Goal: Obtain resource: Obtain resource

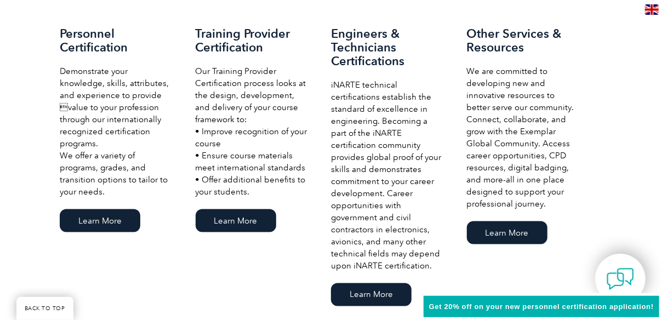
scroll to position [713, 0]
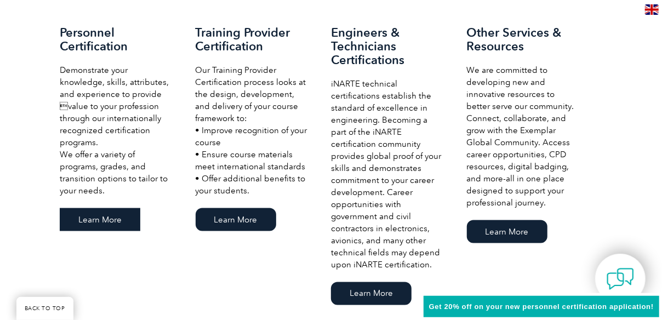
click at [112, 210] on link "Learn More" at bounding box center [100, 219] width 81 height 23
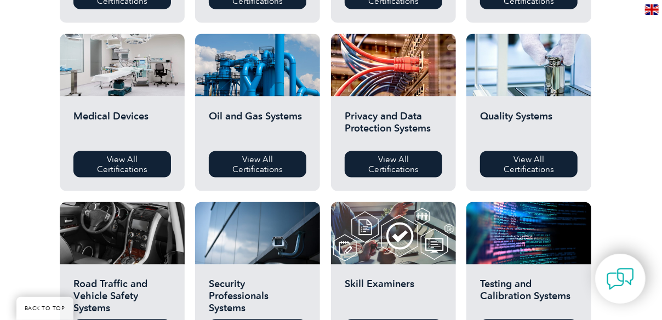
scroll to position [713, 0]
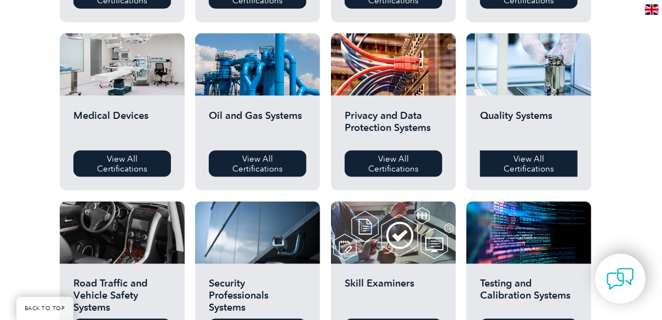
click at [527, 162] on link "View All Certifications" at bounding box center [529, 164] width 98 height 26
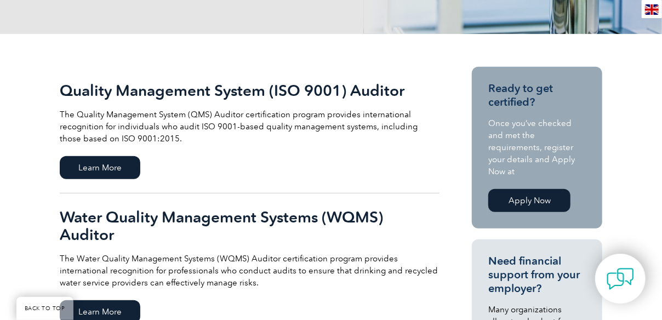
scroll to position [219, 0]
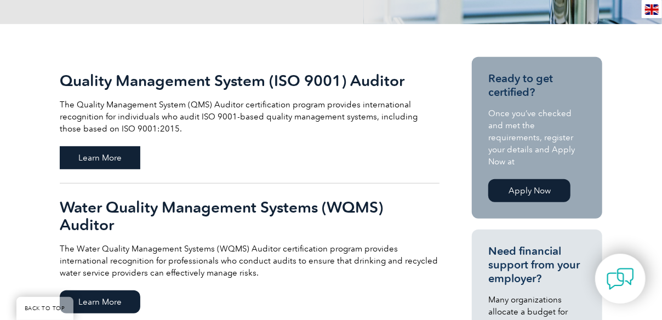
click at [121, 164] on span "Learn More" at bounding box center [100, 157] width 81 height 23
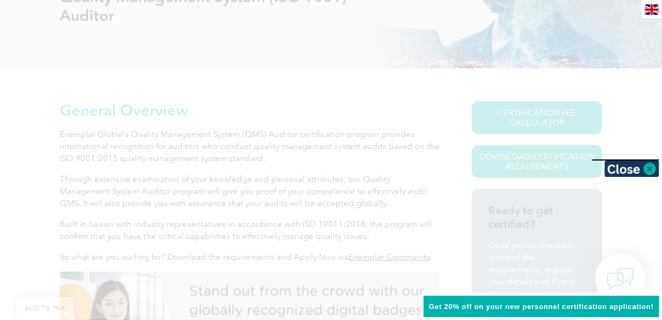
scroll to position [194, 0]
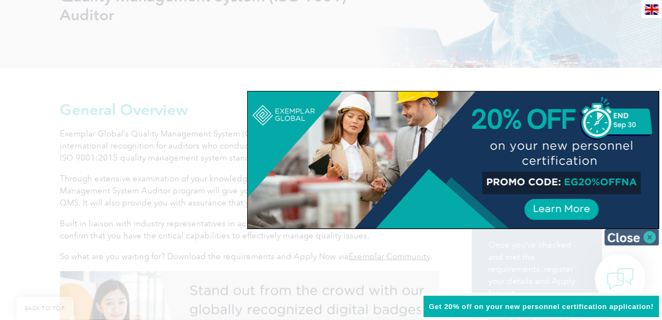
click at [645, 237] on img at bounding box center [632, 237] width 55 height 16
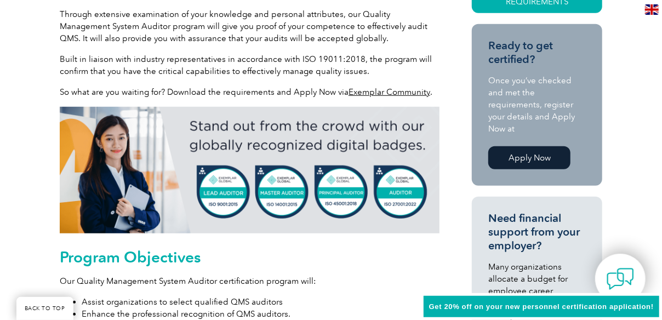
scroll to position [523, 0]
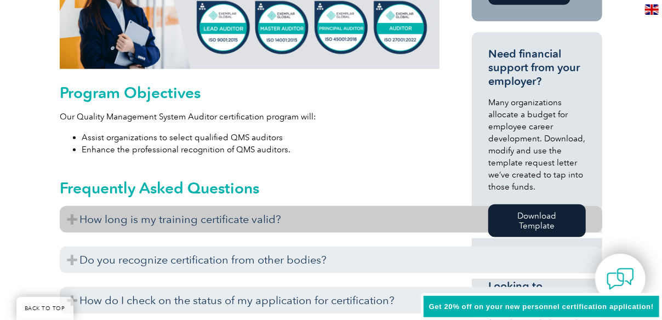
click at [221, 222] on h3 "How long is my training certificate valid?" at bounding box center [331, 219] width 543 height 27
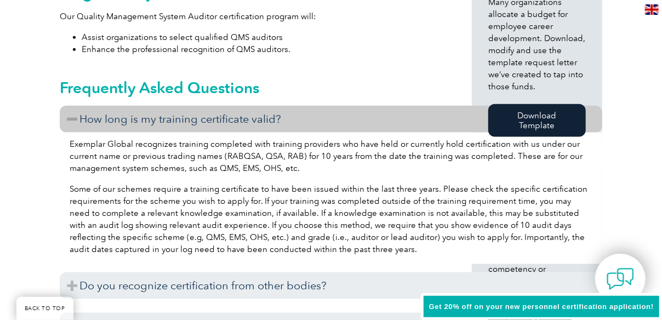
scroll to position [688, 0]
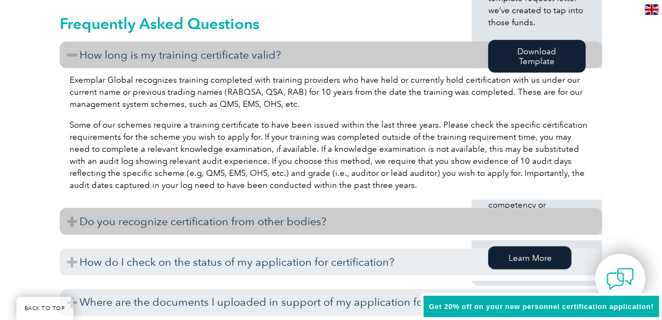
click at [319, 224] on h3 "Do you recognize certification from other bodies?" at bounding box center [331, 221] width 543 height 27
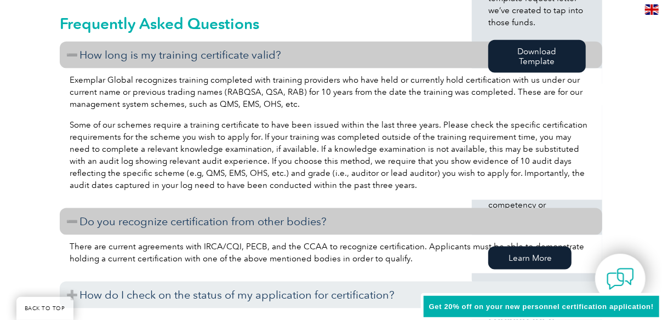
scroll to position [742, 0]
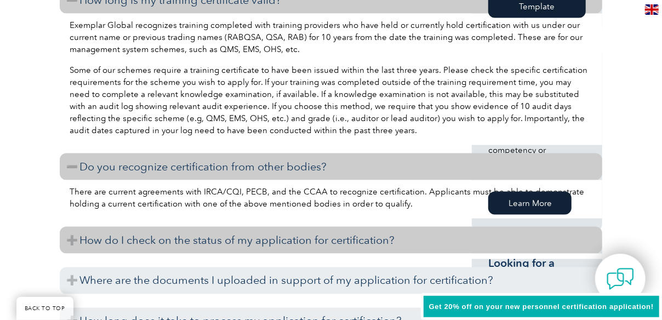
click at [319, 244] on h3 "How do I check on the status of my application for certification?" at bounding box center [331, 240] width 543 height 27
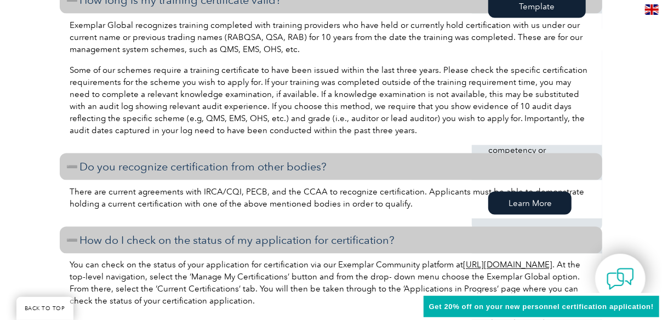
scroll to position [852, 0]
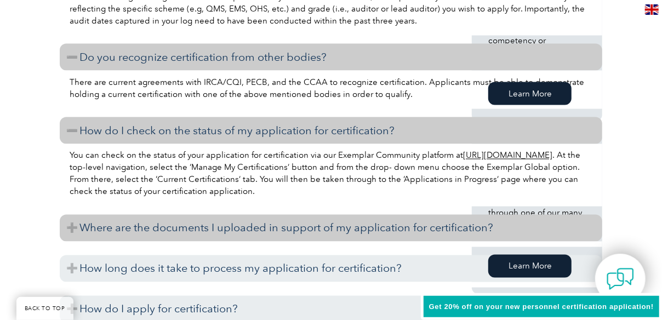
click at [320, 235] on h3 "Where are the documents I uploaded in support of my application for certificati…" at bounding box center [331, 228] width 543 height 27
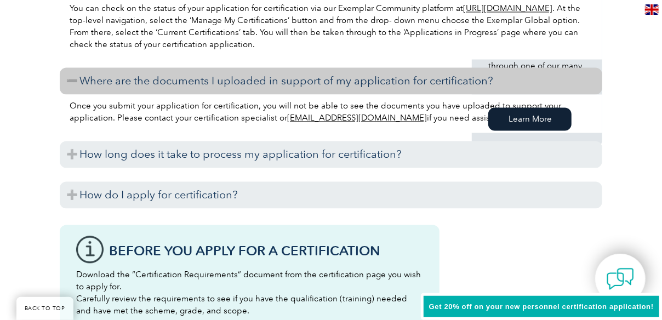
scroll to position [1017, 0]
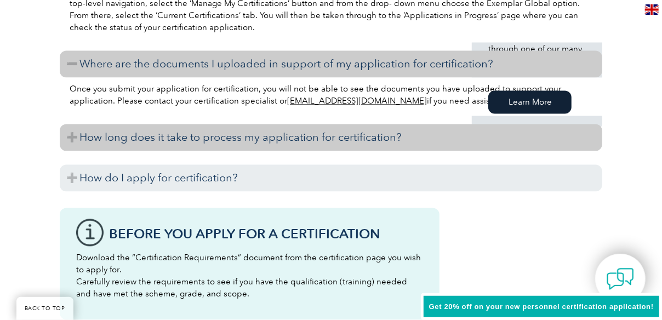
click at [265, 142] on h3 "How long does it take to process my application for certification?" at bounding box center [331, 137] width 543 height 27
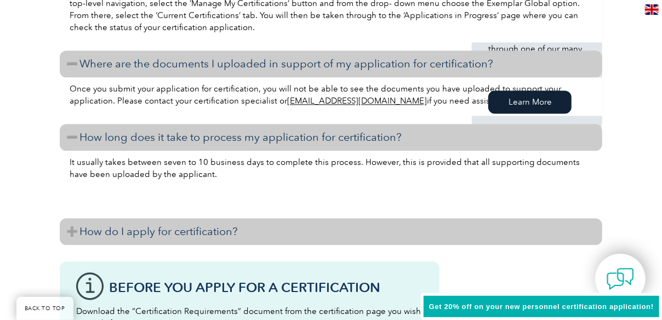
click at [192, 234] on h3 "How do I apply for certification?" at bounding box center [331, 231] width 543 height 27
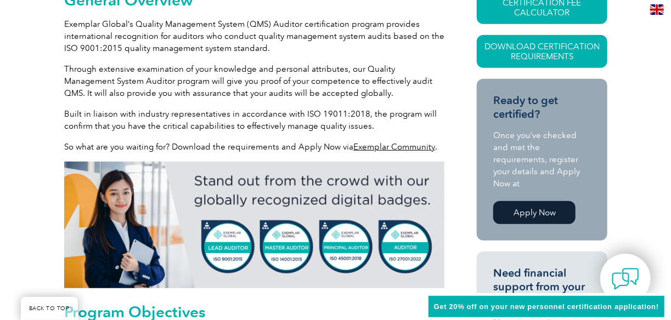
scroll to position [249, 0]
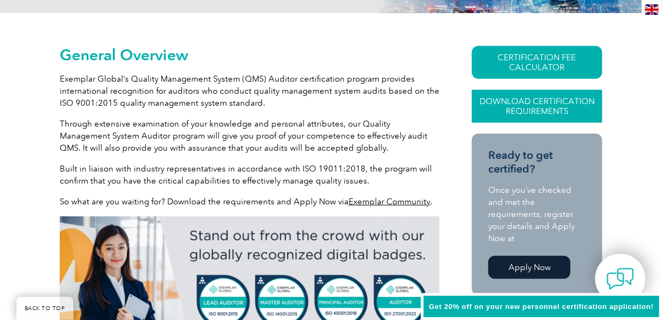
click at [532, 109] on link "Download Certification Requirements" at bounding box center [537, 106] width 130 height 33
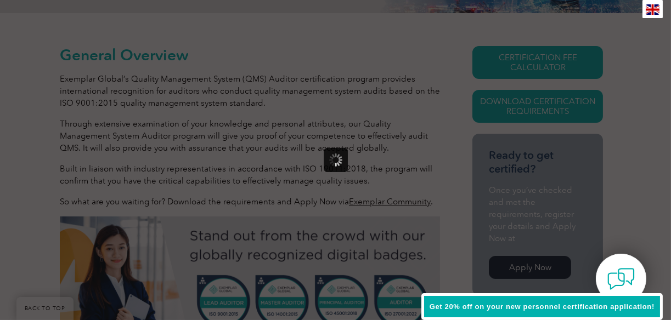
scroll to position [0, 0]
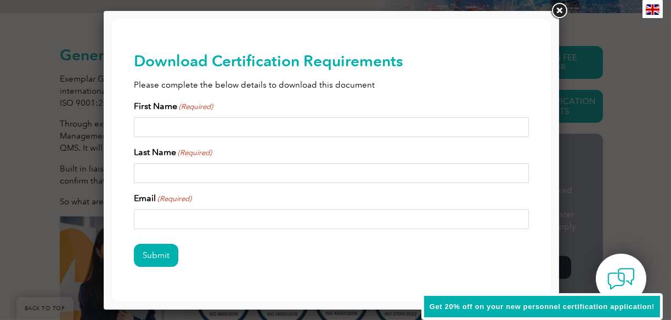
click at [207, 123] on input "First Name (Required)" at bounding box center [330, 127] width 395 height 20
type input "Vidya"
type input "Kulkarni"
type input "kulkarnivid@gmail.com"
click at [157, 250] on input "Submit" at bounding box center [155, 255] width 44 height 23
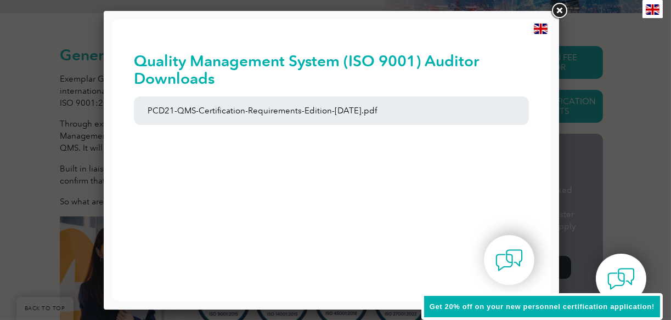
click at [559, 10] on link at bounding box center [559, 11] width 20 height 20
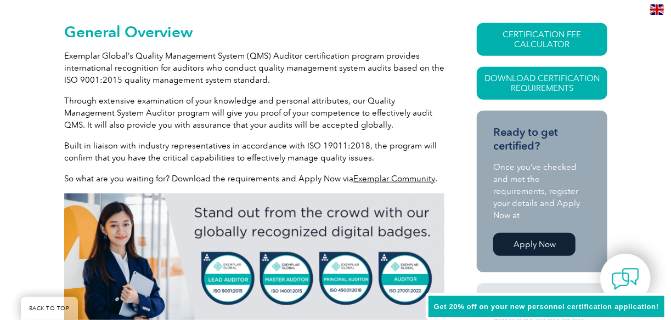
scroll to position [274, 0]
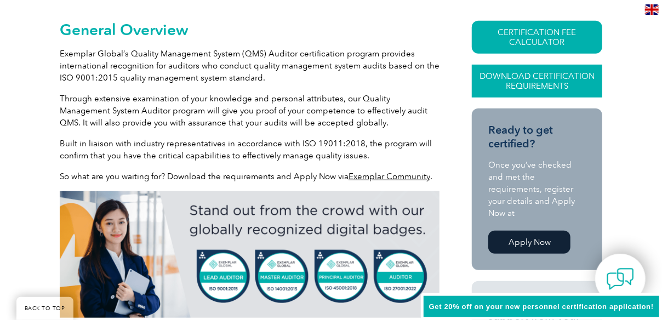
click at [552, 70] on link "Download Certification Requirements" at bounding box center [537, 81] width 130 height 33
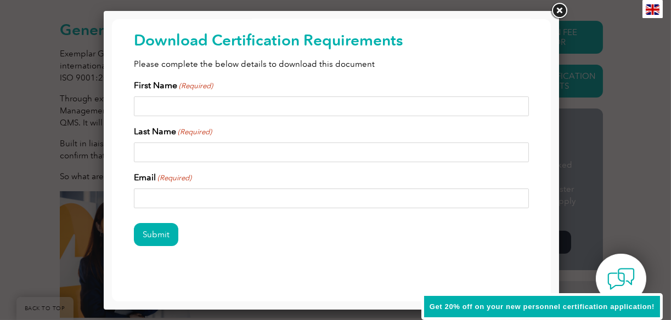
scroll to position [32, 0]
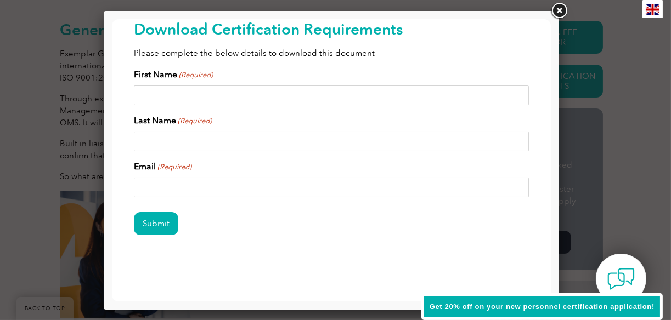
click at [544, 310] on span "Get 20% off on your new personnel certification application!" at bounding box center [541, 307] width 225 height 8
click at [651, 4] on img at bounding box center [652, 9] width 14 height 10
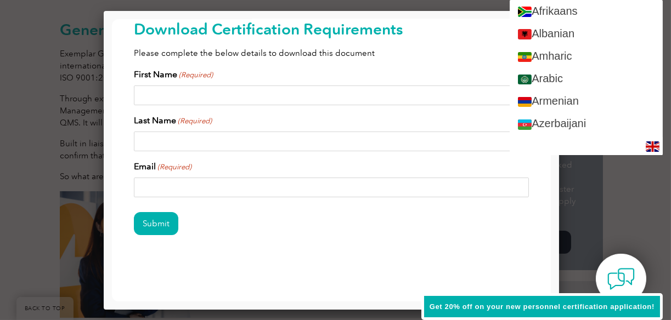
click at [259, 220] on div "Submit" at bounding box center [330, 225] width 395 height 48
click at [226, 93] on input "First Name (Required)" at bounding box center [330, 96] width 395 height 20
type input "Vidya"
type input "kulkarni"
type input "kulkarnivid@gmail.com"
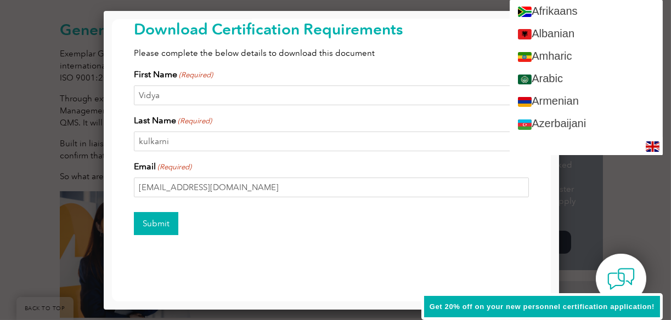
click at [162, 219] on input "Submit" at bounding box center [155, 223] width 44 height 23
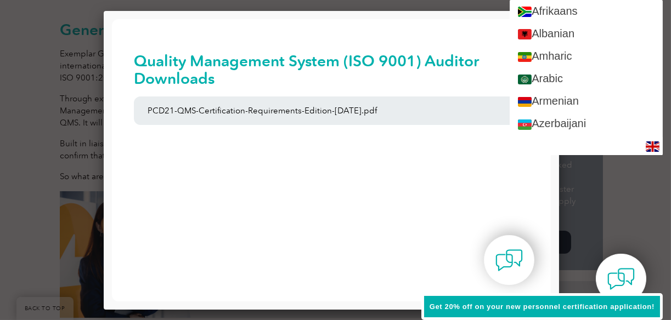
scroll to position [0, 0]
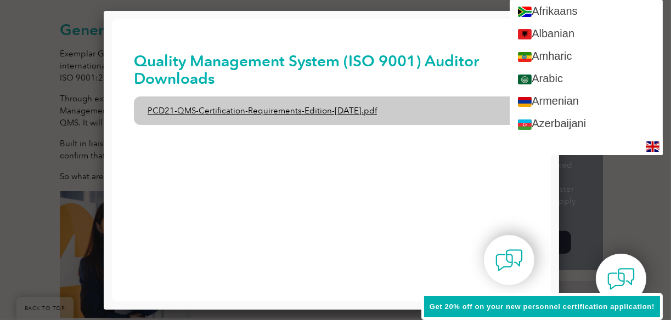
click at [219, 112] on link "PCD21-QMS-Certification-Requirements-Edition-2-April-2022.pdf" at bounding box center [330, 110] width 395 height 29
